Goal: Task Accomplishment & Management: Use online tool/utility

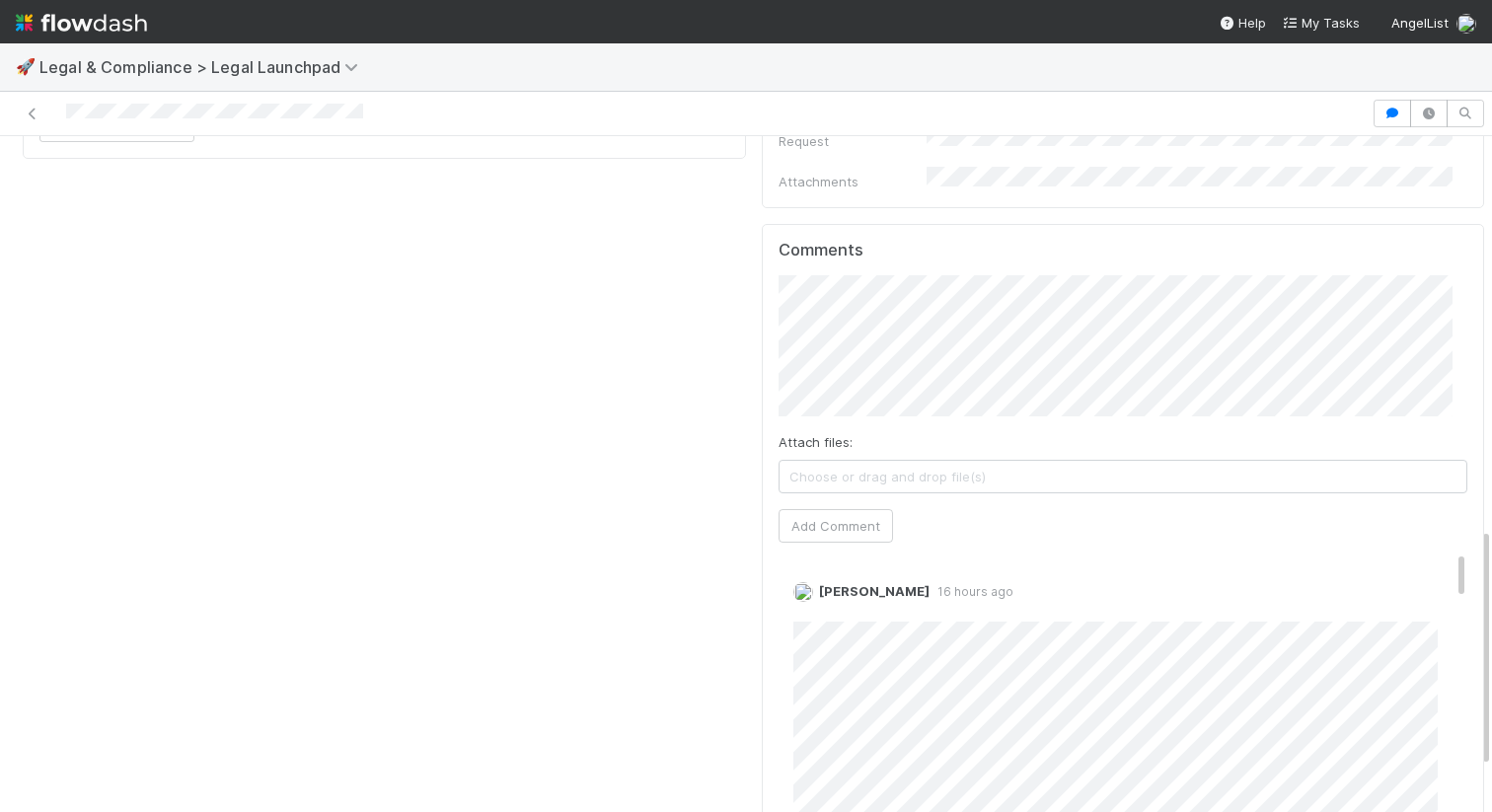
scroll to position [1106, 0]
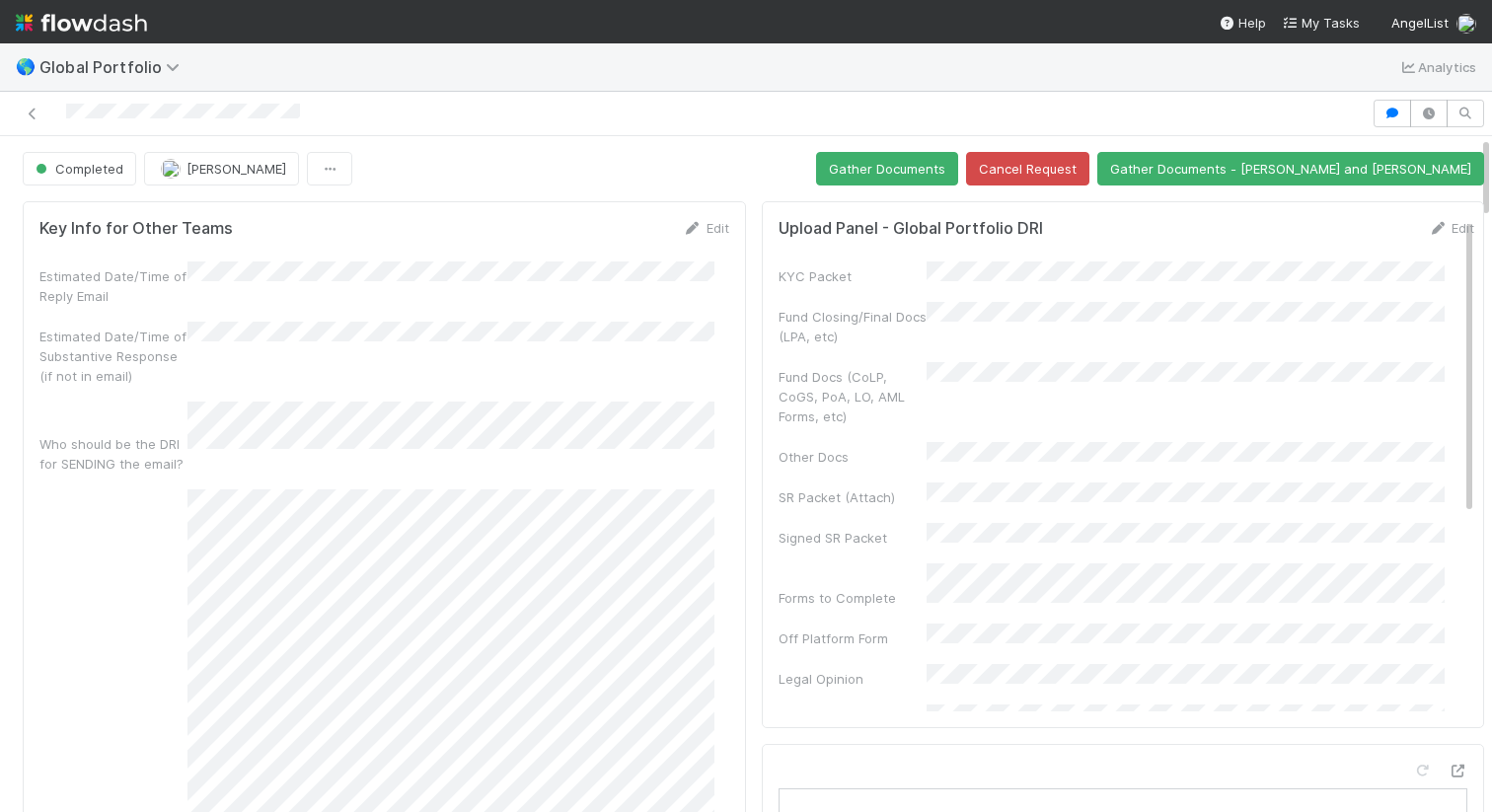
click at [363, 111] on div at bounding box center [686, 114] width 1356 height 28
click at [958, 164] on button "Gather Documents" at bounding box center [887, 168] width 142 height 34
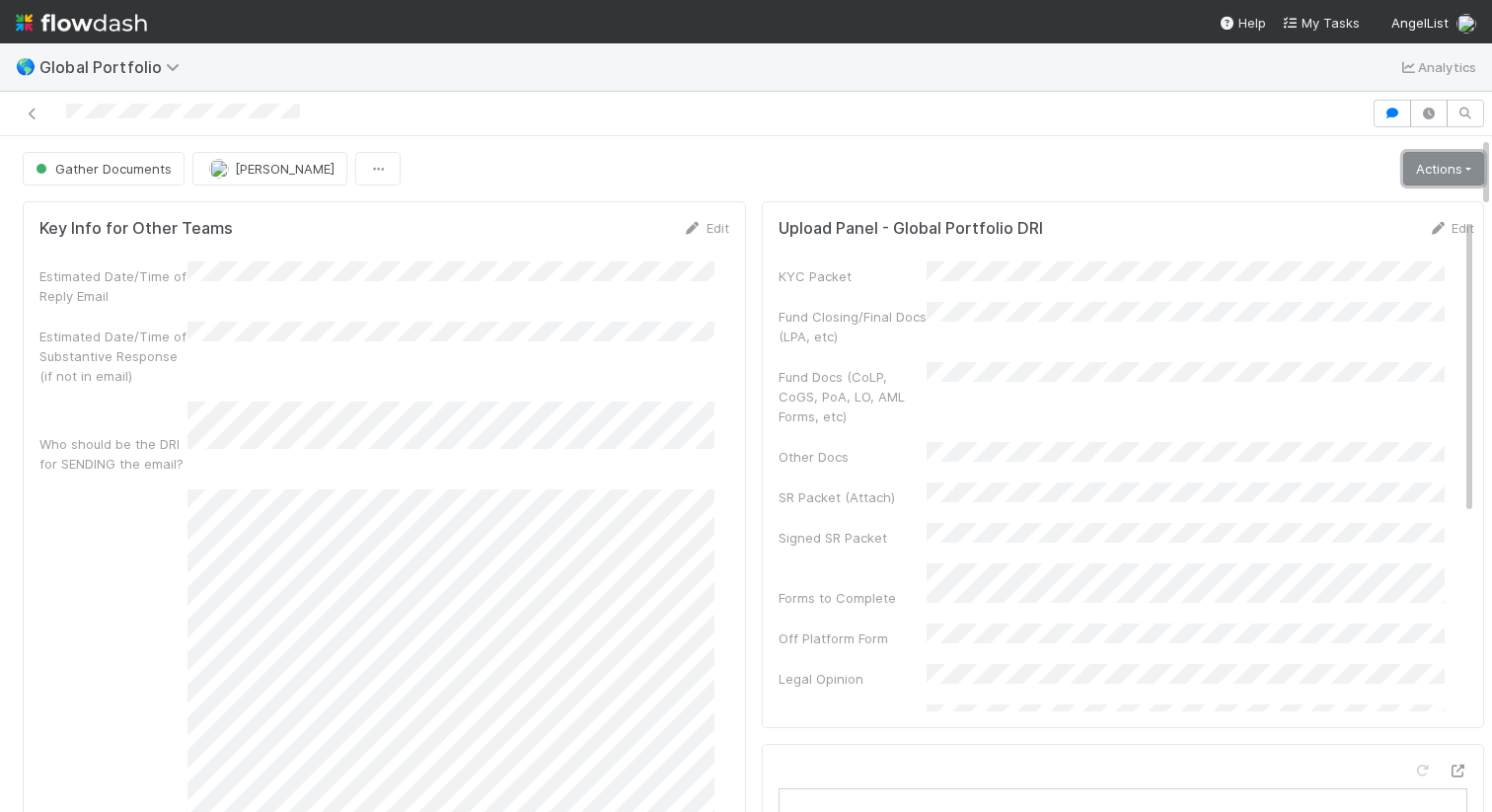
click at [1404, 168] on link "Actions" at bounding box center [1444, 168] width 81 height 34
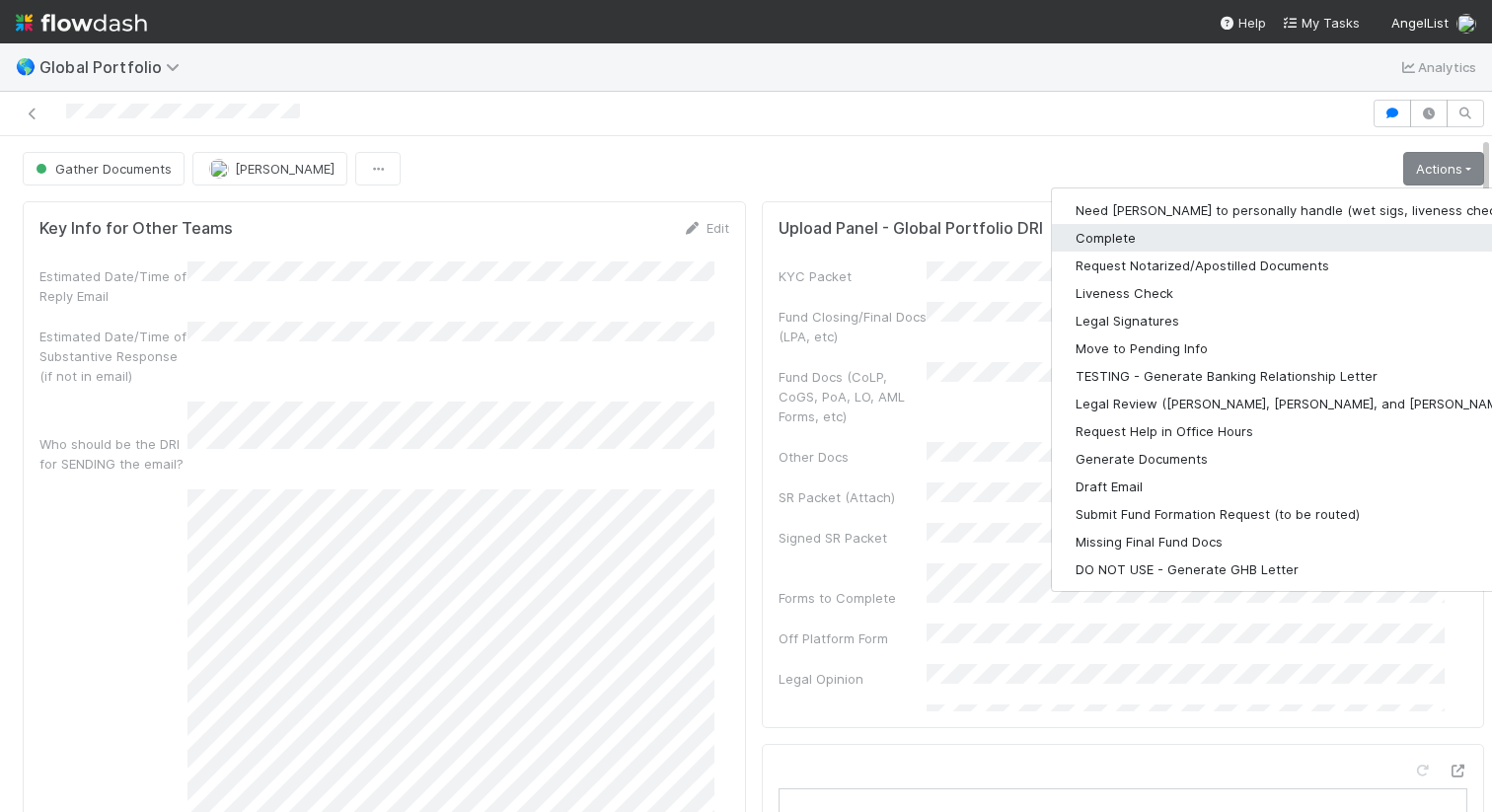
click at [1151, 241] on button "Complete" at bounding box center [1309, 238] width 513 height 28
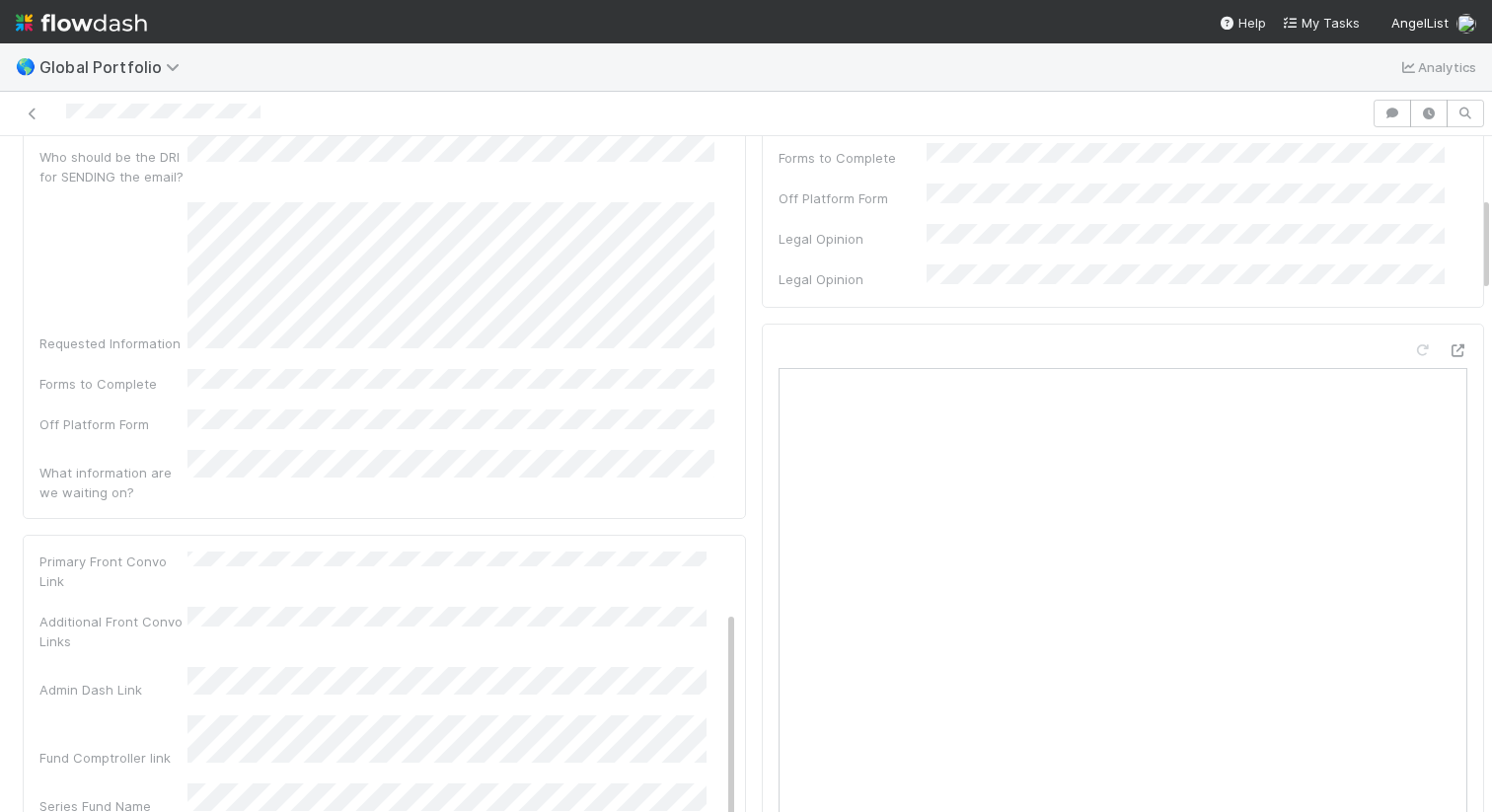
scroll to position [154, 0]
